Goal: Task Accomplishment & Management: Complete application form

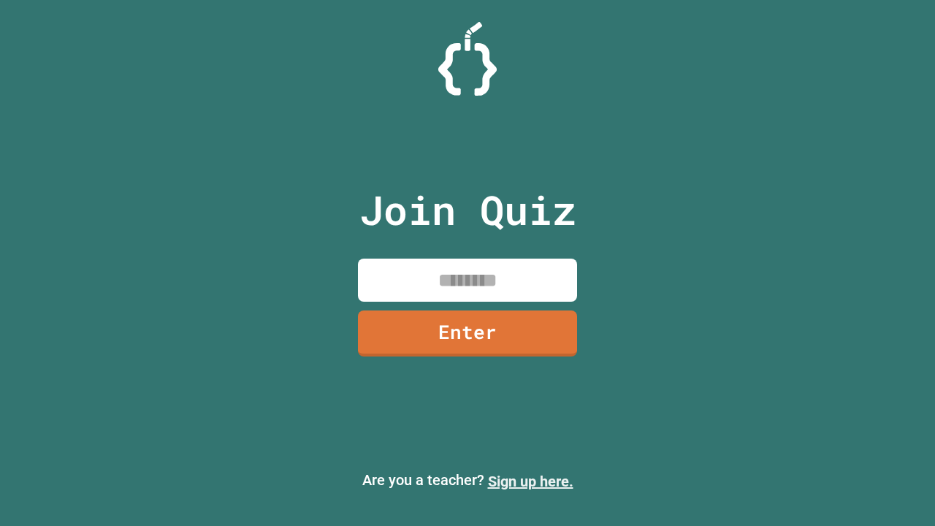
click at [530, 482] on link "Sign up here." at bounding box center [530, 482] width 85 height 18
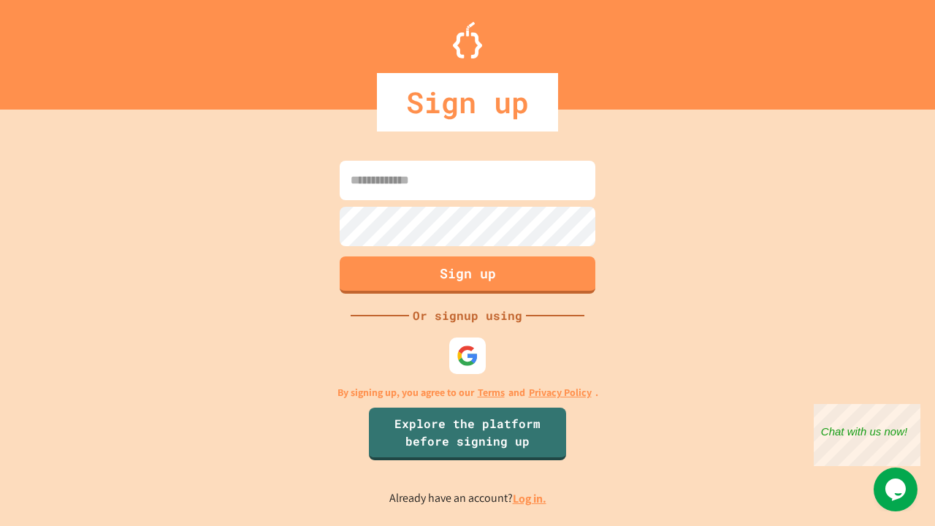
click at [530, 498] on link "Log in." at bounding box center [530, 498] width 34 height 15
